Goal: Task Accomplishment & Management: Manage account settings

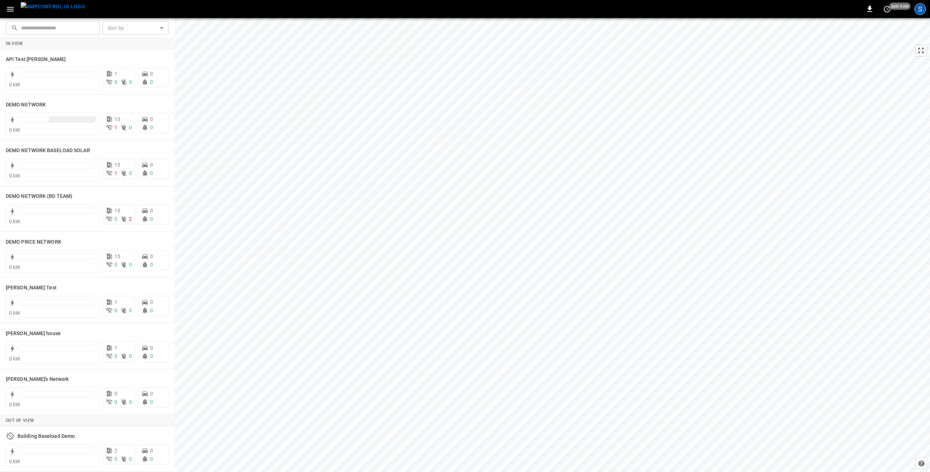
click at [920, 9] on div "S" at bounding box center [920, 9] width 12 height 12
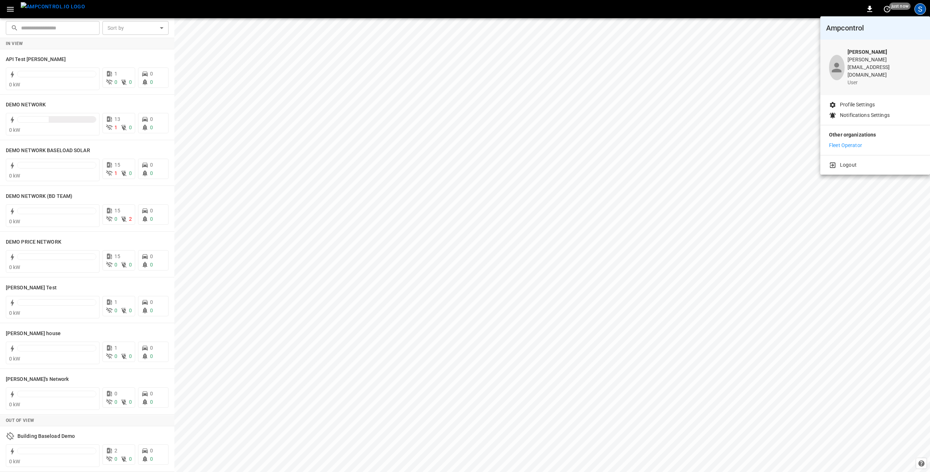
click at [847, 142] on p "Fleet Operator" at bounding box center [845, 146] width 33 height 8
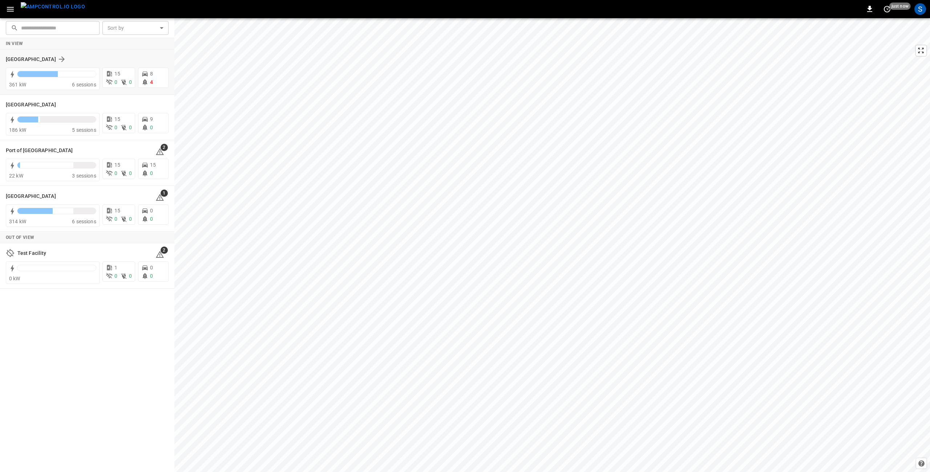
click at [91, 61] on div "[GEOGRAPHIC_DATA]" at bounding box center [83, 59] width 154 height 9
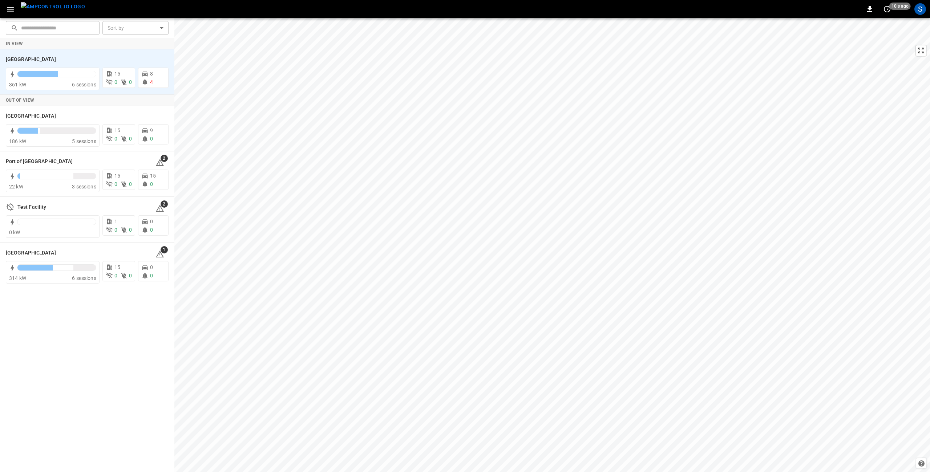
click at [10, 8] on icon "button" at bounding box center [10, 9] width 9 height 9
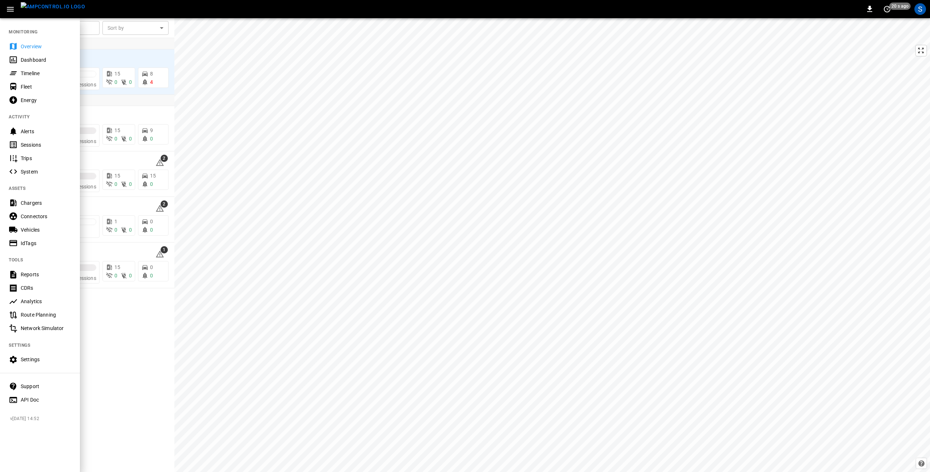
click at [29, 100] on div "Energy" at bounding box center [46, 100] width 50 height 7
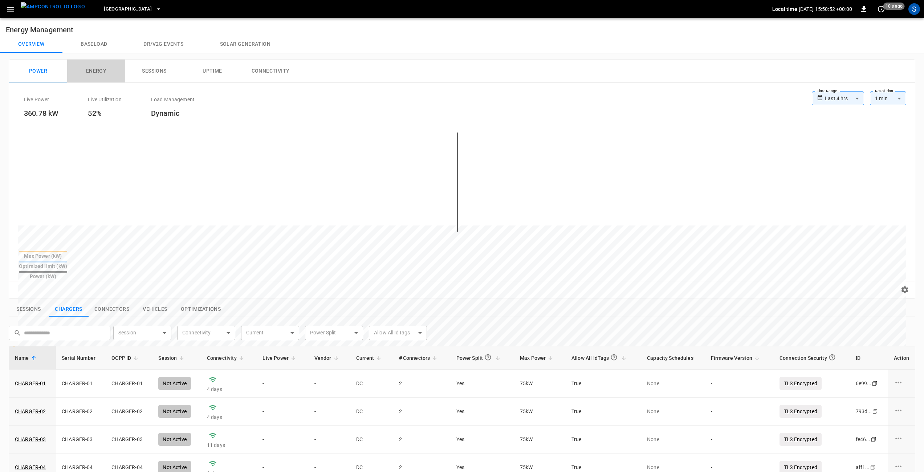
click at [93, 70] on button "Energy" at bounding box center [96, 71] width 58 height 23
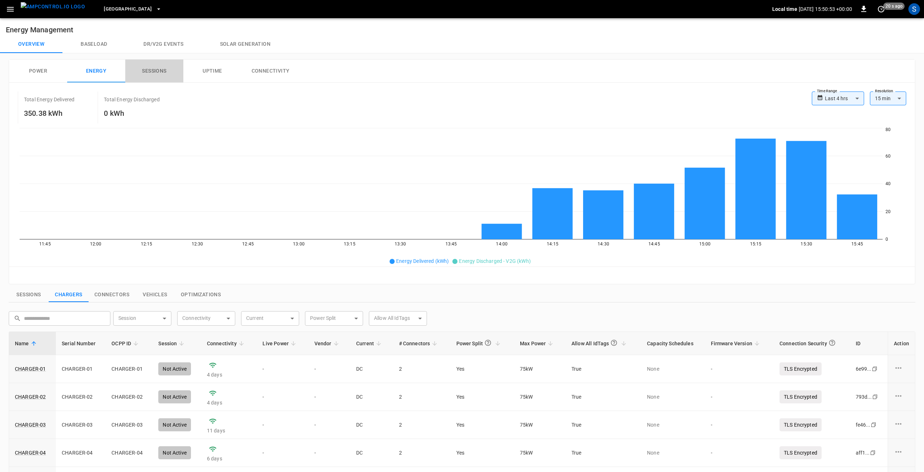
click at [147, 71] on button "Sessions" at bounding box center [154, 71] width 58 height 23
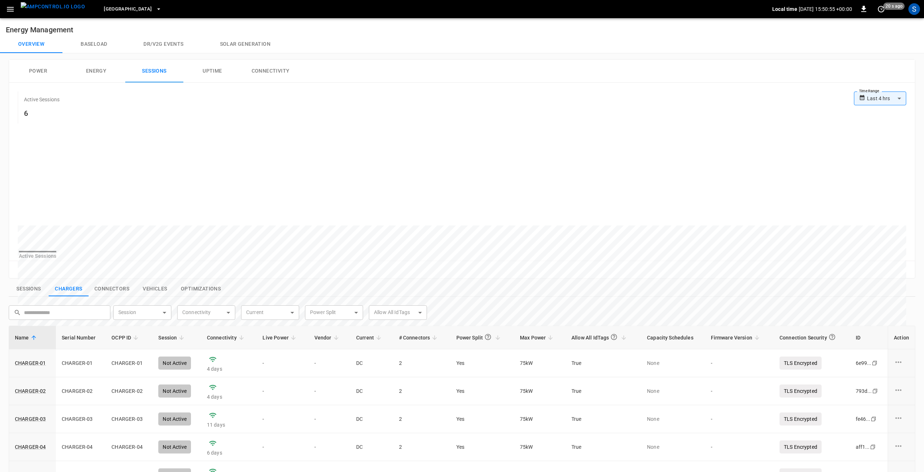
click at [215, 71] on button "Uptime" at bounding box center [212, 71] width 58 height 23
click at [266, 69] on button "Connectivity" at bounding box center [271, 71] width 58 height 23
click at [9, 7] on icon "button" at bounding box center [10, 9] width 7 height 5
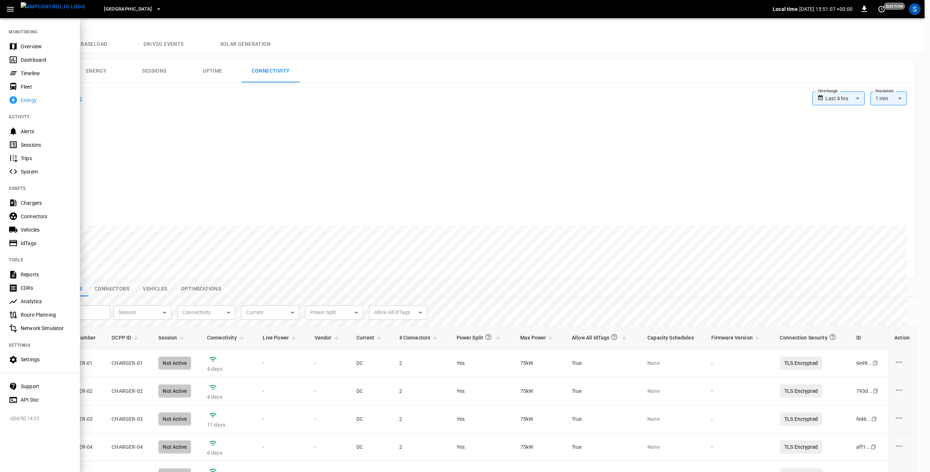
click at [31, 61] on div "Dashboard" at bounding box center [46, 59] width 50 height 7
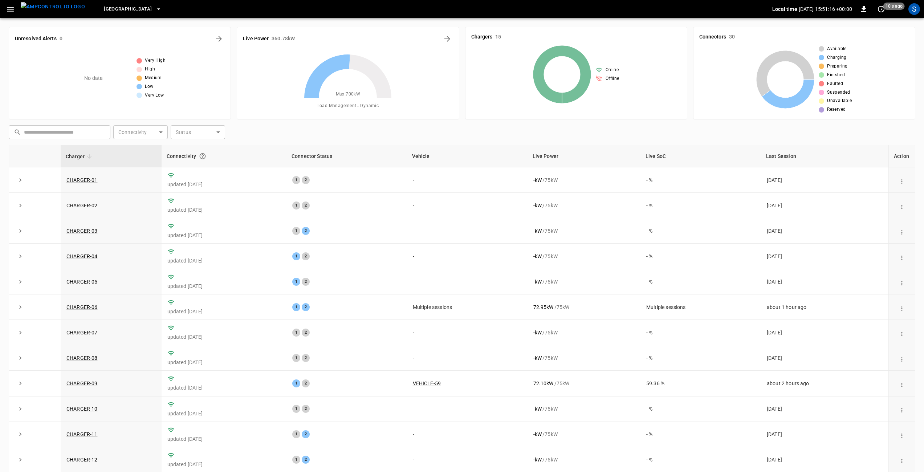
click at [135, 10] on button "[GEOGRAPHIC_DATA]" at bounding box center [132, 9] width 63 height 14
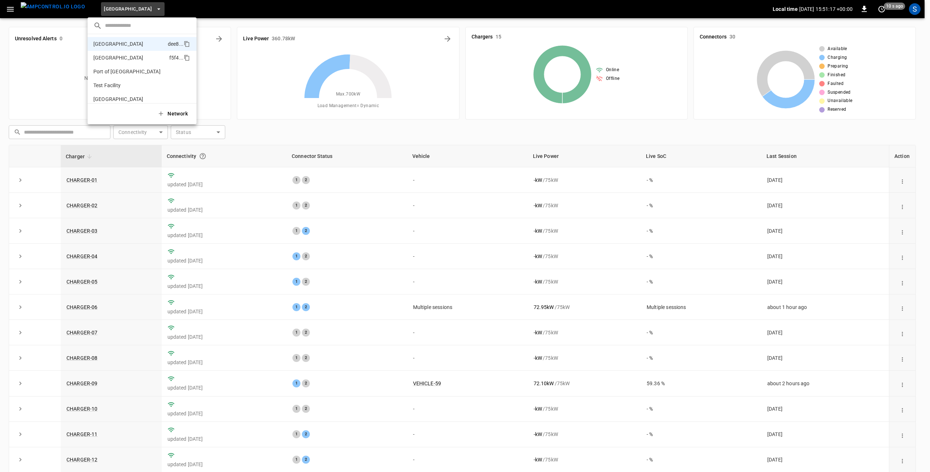
click at [121, 57] on p "[GEOGRAPHIC_DATA]" at bounding box center [118, 57] width 50 height 7
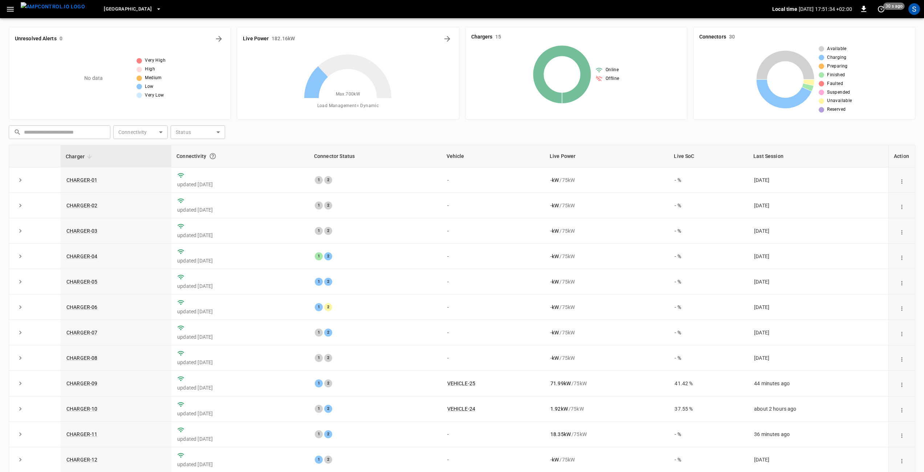
click at [9, 9] on icon "button" at bounding box center [10, 9] width 7 height 5
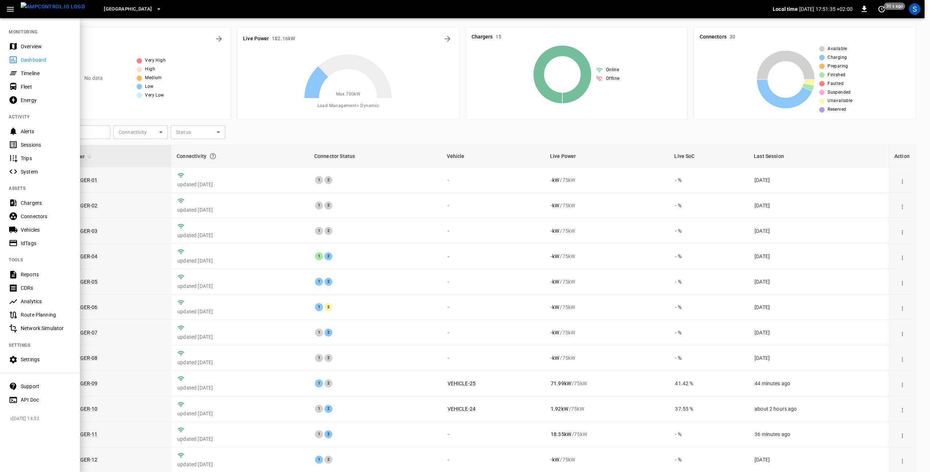
click at [22, 88] on div "Fleet" at bounding box center [46, 86] width 50 height 7
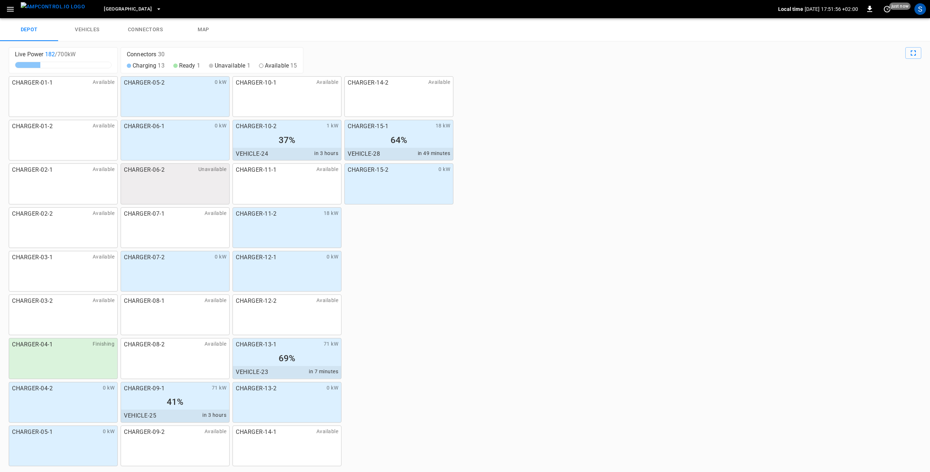
click at [186, 99] on div "CHARGER-05-2 0 kW" at bounding box center [175, 96] width 109 height 41
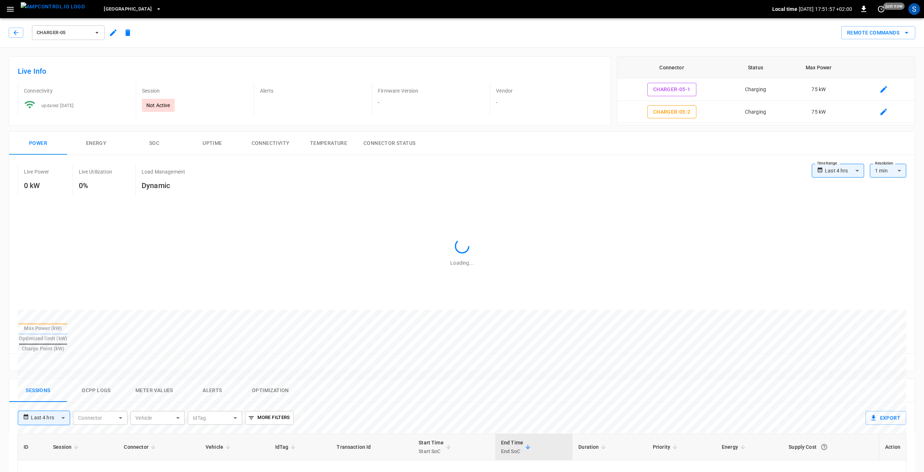
type input "**********"
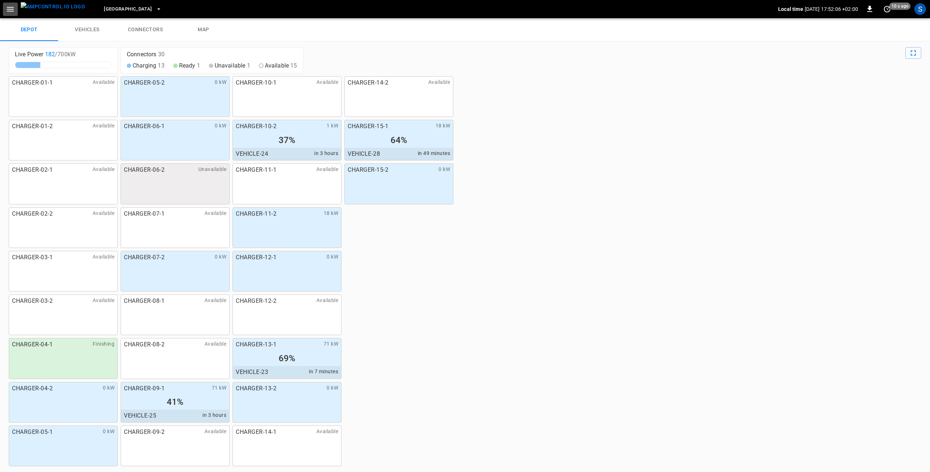
click at [9, 10] on icon "button" at bounding box center [10, 9] width 9 height 9
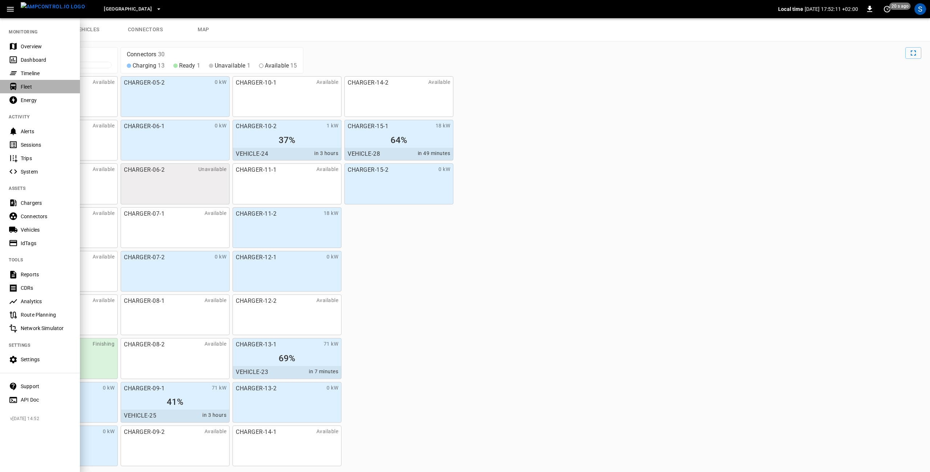
click at [29, 89] on div "Fleet" at bounding box center [46, 86] width 50 height 7
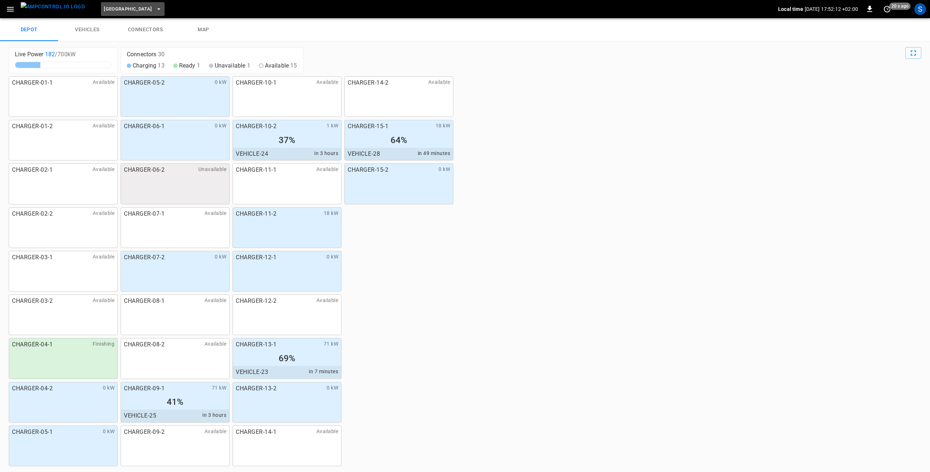
click at [131, 7] on span "[GEOGRAPHIC_DATA]" at bounding box center [128, 9] width 48 height 8
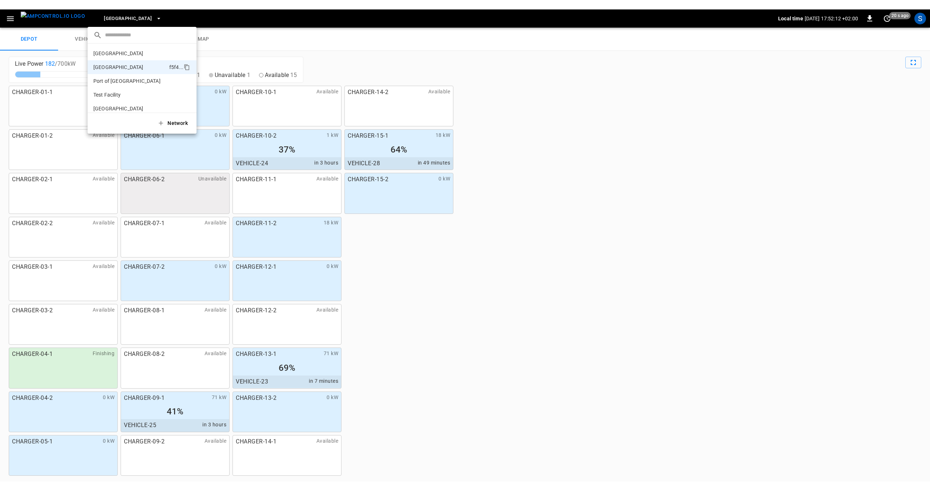
scroll to position [6, 0]
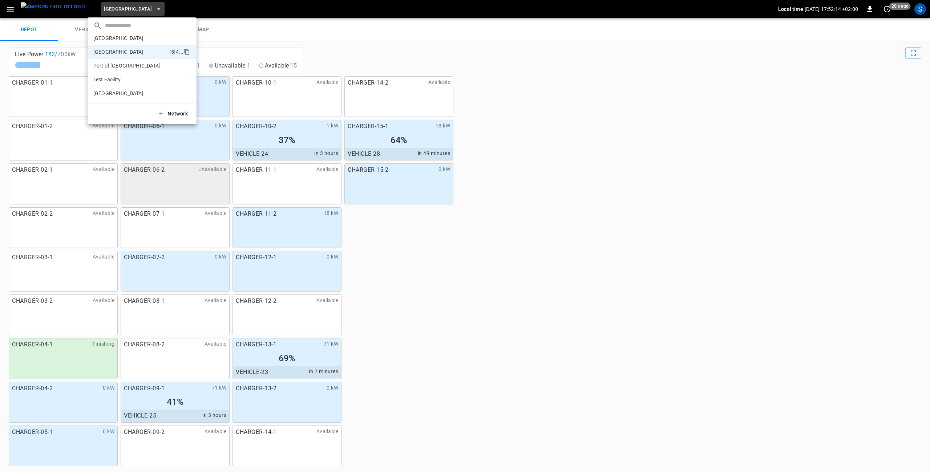
click at [7, 11] on div at bounding box center [465, 236] width 930 height 472
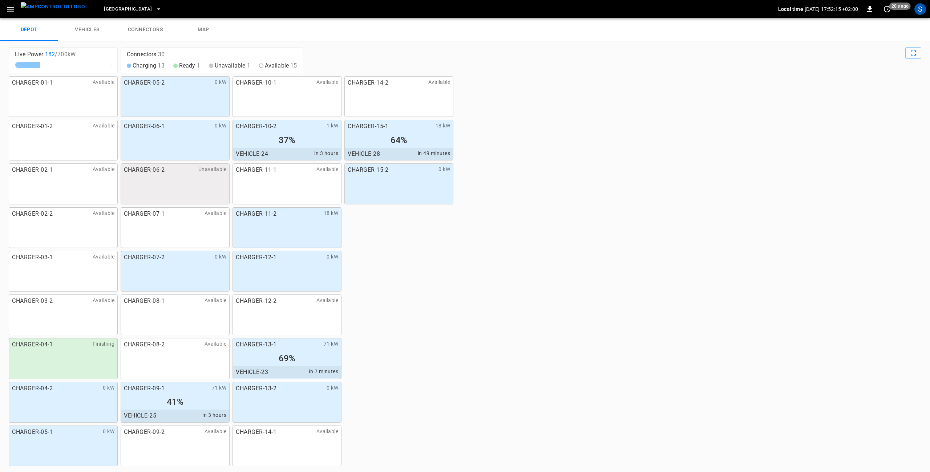
click at [8, 6] on icon "button" at bounding box center [10, 9] width 9 height 9
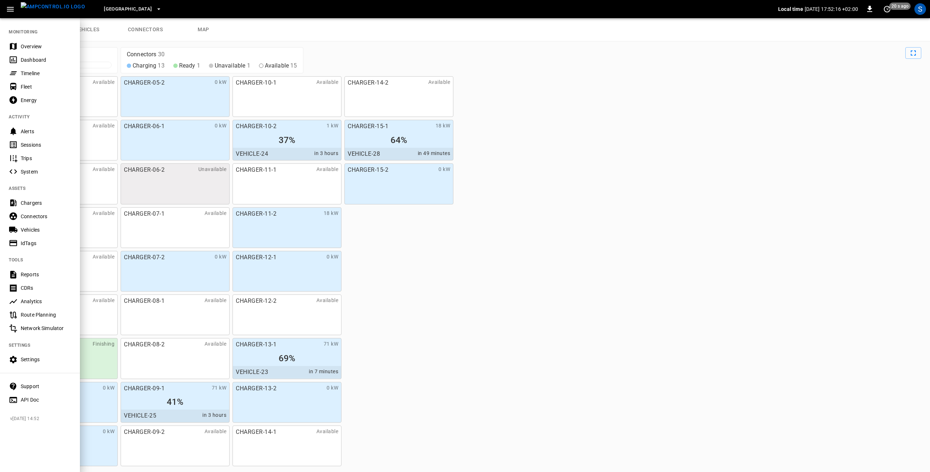
click at [29, 46] on div "Overview" at bounding box center [46, 46] width 50 height 7
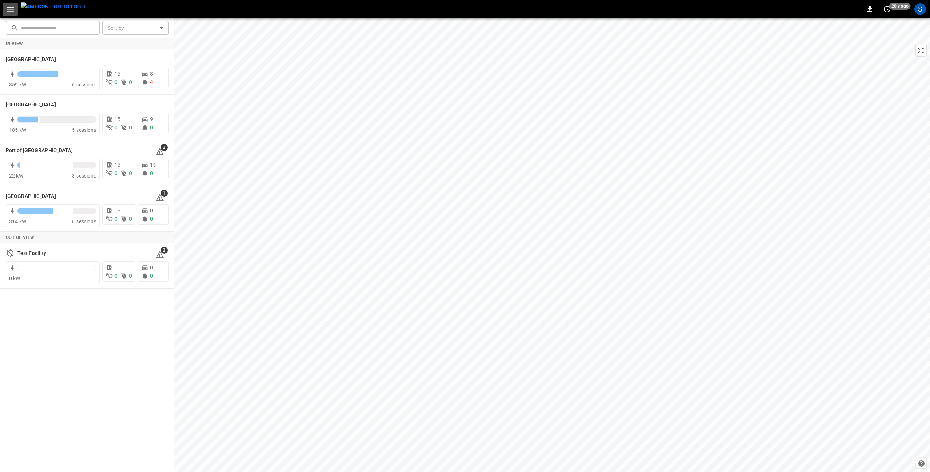
click at [13, 11] on icon "button" at bounding box center [10, 9] width 9 height 9
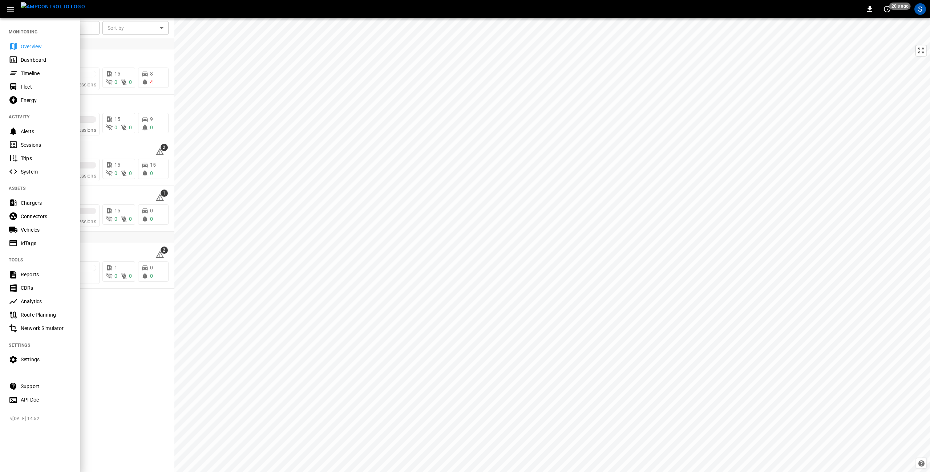
click at [24, 361] on div "Settings" at bounding box center [46, 359] width 50 height 7
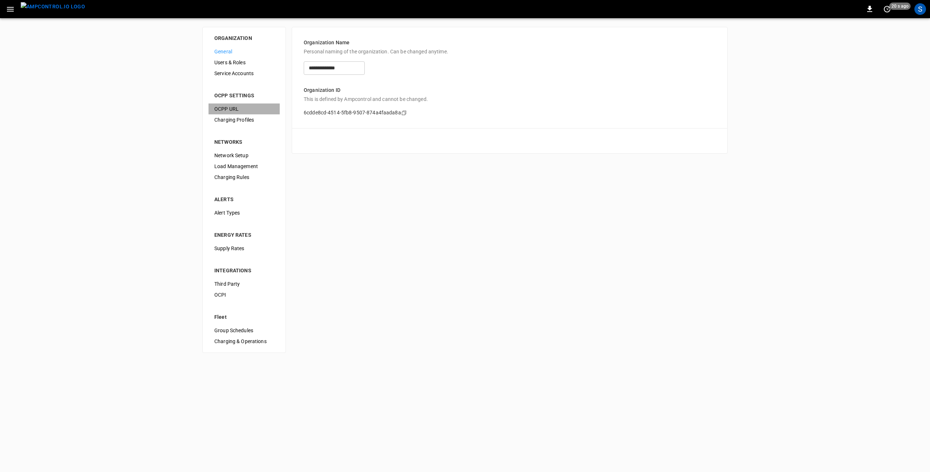
click at [227, 108] on span "OCPP URL" at bounding box center [244, 109] width 60 height 8
type input "**********"
click at [238, 282] on span "Third Party" at bounding box center [244, 284] width 60 height 8
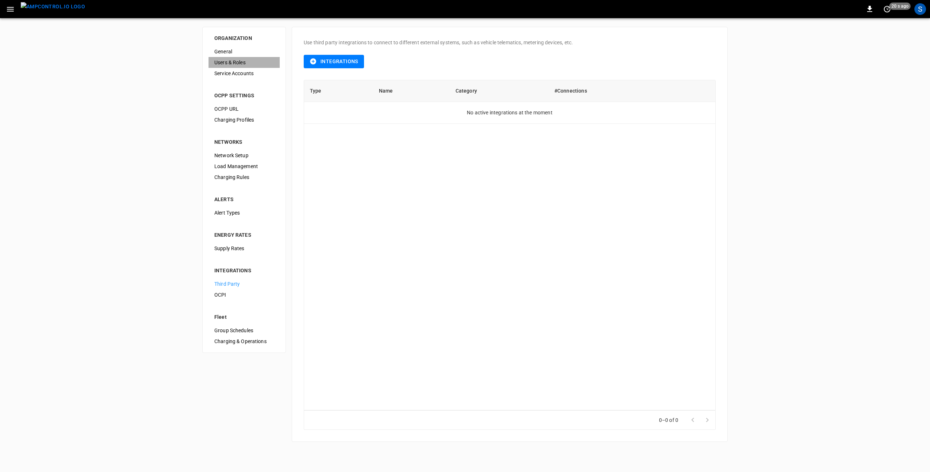
click at [216, 62] on span "Users & Roles" at bounding box center [244, 63] width 60 height 8
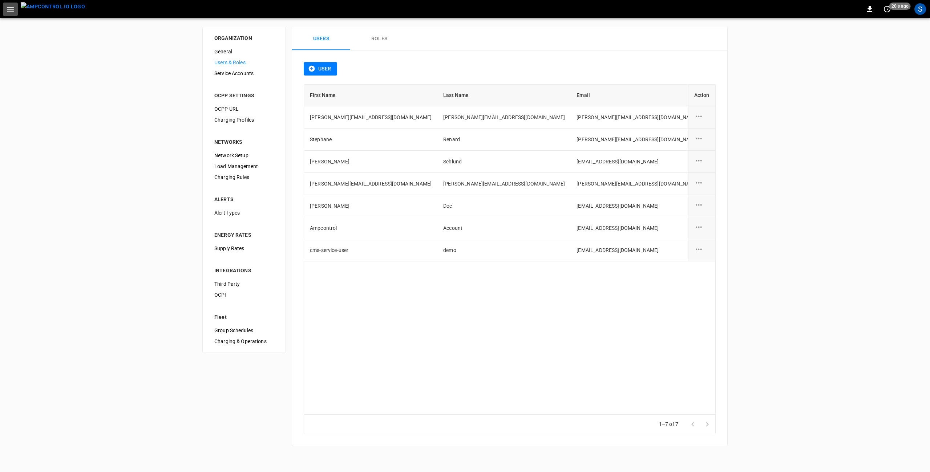
click at [11, 9] on icon "button" at bounding box center [10, 9] width 9 height 9
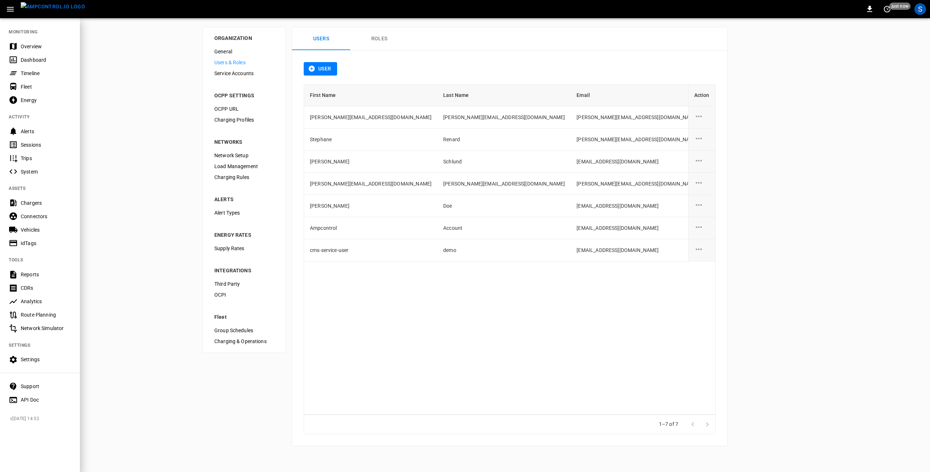
click at [29, 361] on div "Settings" at bounding box center [46, 359] width 50 height 7
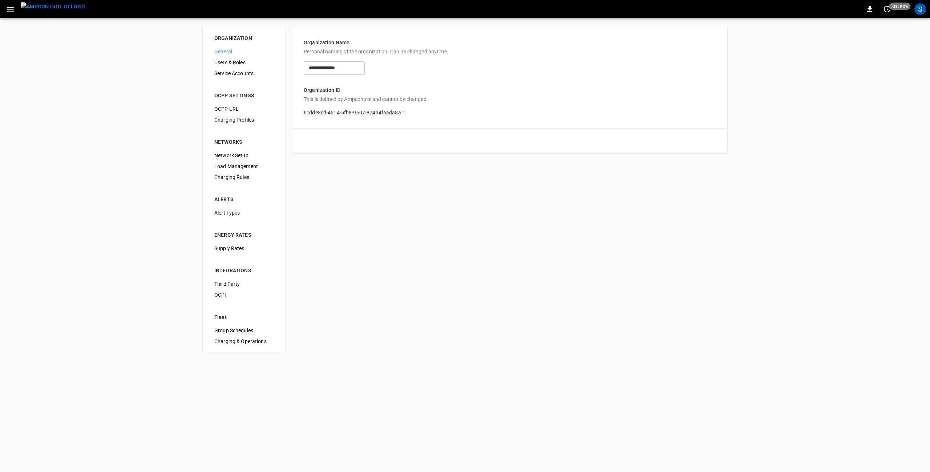
click at [231, 63] on span "Users & Roles" at bounding box center [244, 63] width 60 height 8
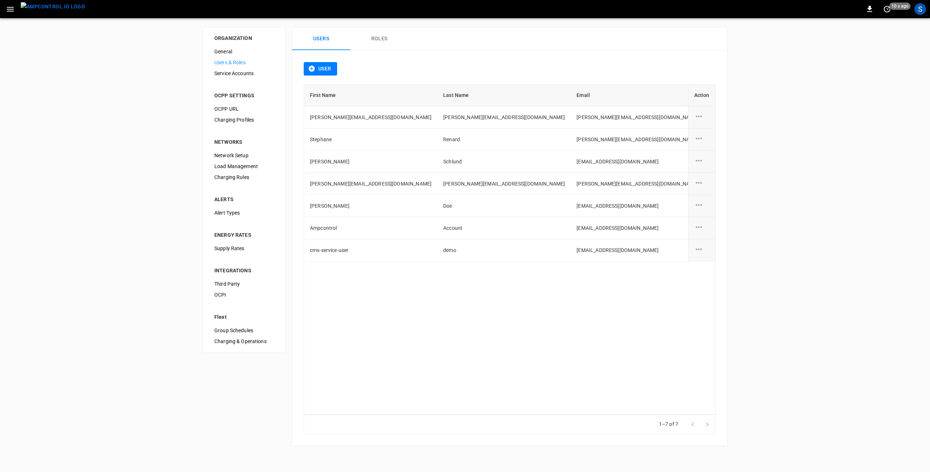
click at [228, 109] on span "OCPP URL" at bounding box center [244, 109] width 60 height 8
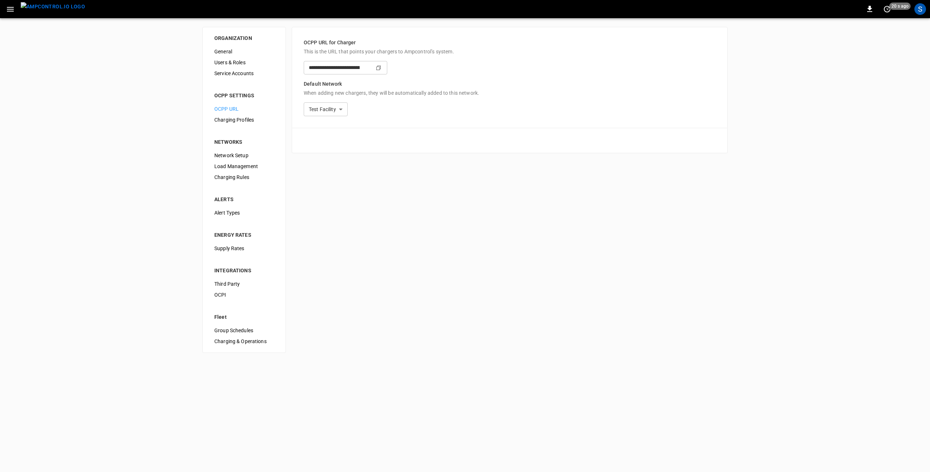
click at [236, 165] on span "Load Management" at bounding box center [244, 167] width 60 height 8
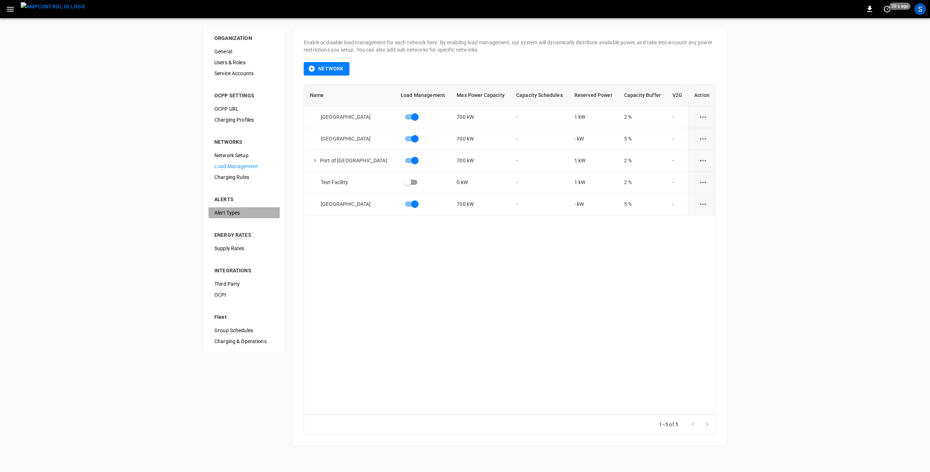
click at [224, 213] on span "Alert Types" at bounding box center [244, 213] width 60 height 8
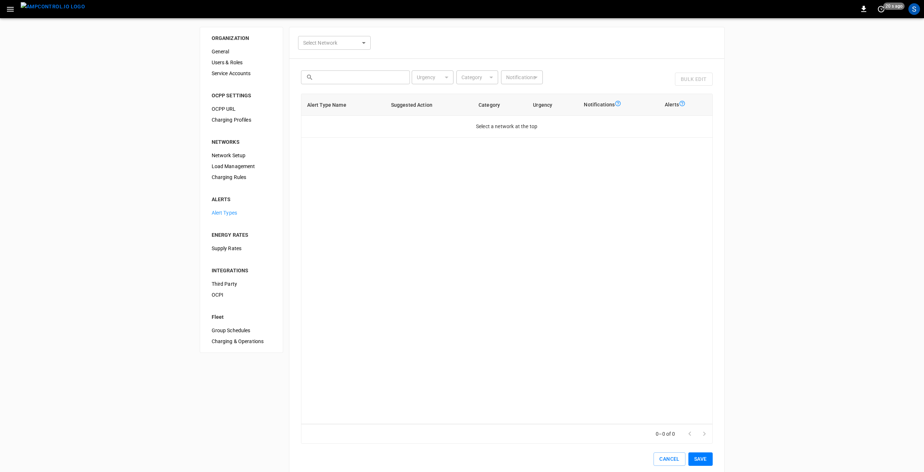
click at [359, 80] on input "text" at bounding box center [360, 76] width 89 height 13
click at [8, 8] on icon "button" at bounding box center [10, 9] width 9 height 9
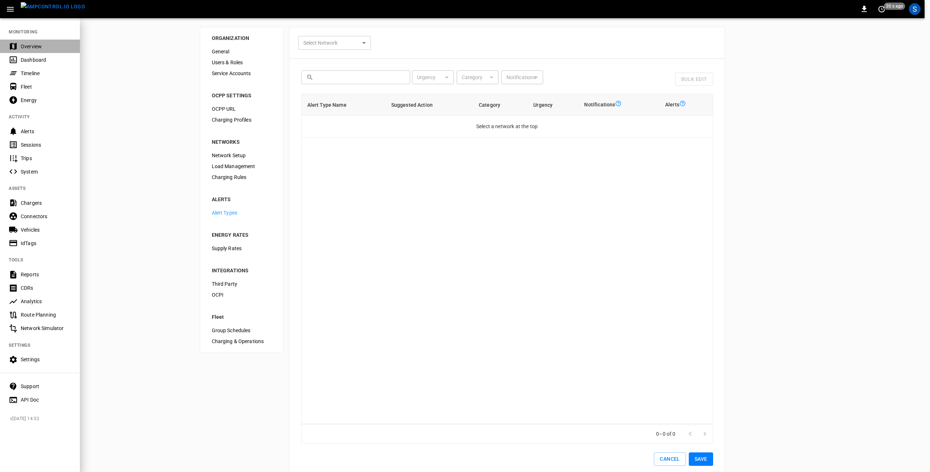
click at [22, 47] on div "Overview" at bounding box center [46, 46] width 50 height 7
